Goal: Check status

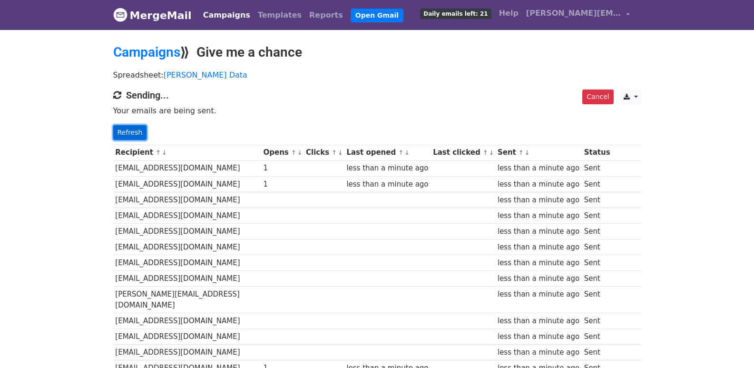
click at [130, 137] on link "Refresh" at bounding box center [130, 132] width 34 height 15
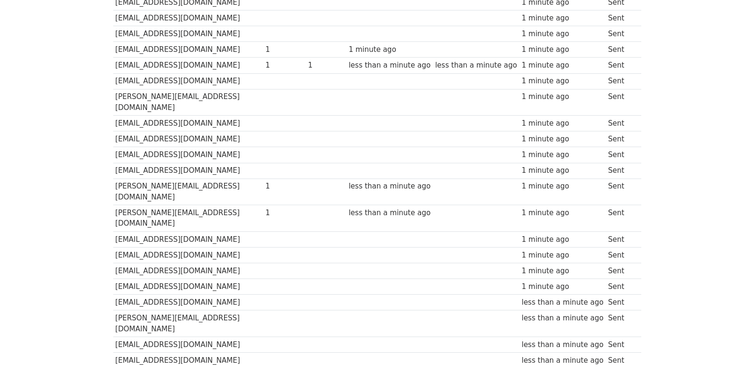
scroll to position [662, 0]
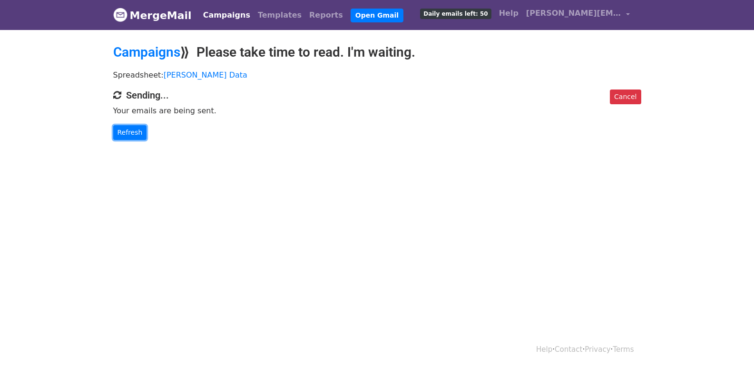
drag, startPoint x: 130, startPoint y: 132, endPoint x: 254, endPoint y: 213, distance: 147.6
click at [130, 133] on link "Refresh" at bounding box center [130, 132] width 34 height 15
